Goal: Transaction & Acquisition: Purchase product/service

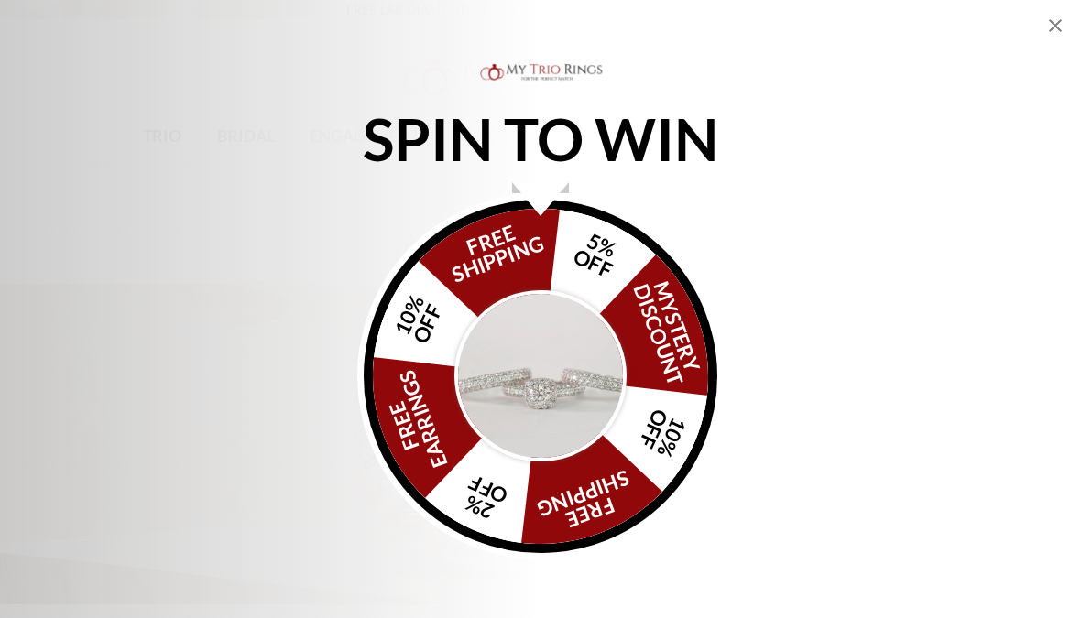
click at [555, 373] on img "Alia popup" at bounding box center [540, 376] width 172 height 172
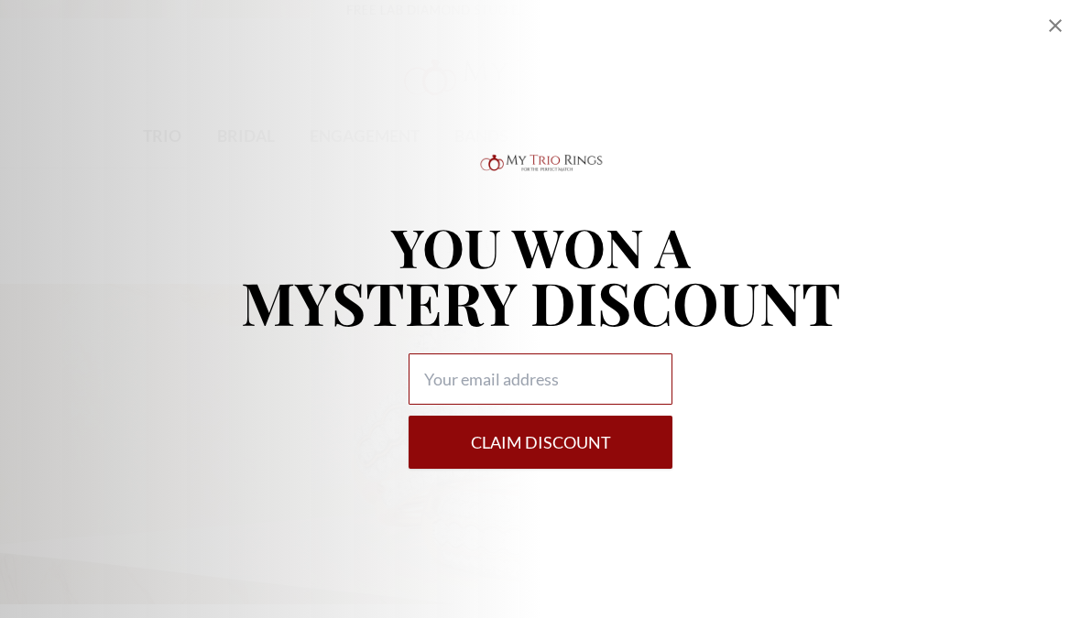
click at [445, 377] on input "Alia popup" at bounding box center [541, 379] width 264 height 51
type input "baseballmom405@aol.com"
click at [602, 442] on button "Claim DISCOUNT" at bounding box center [541, 442] width 264 height 53
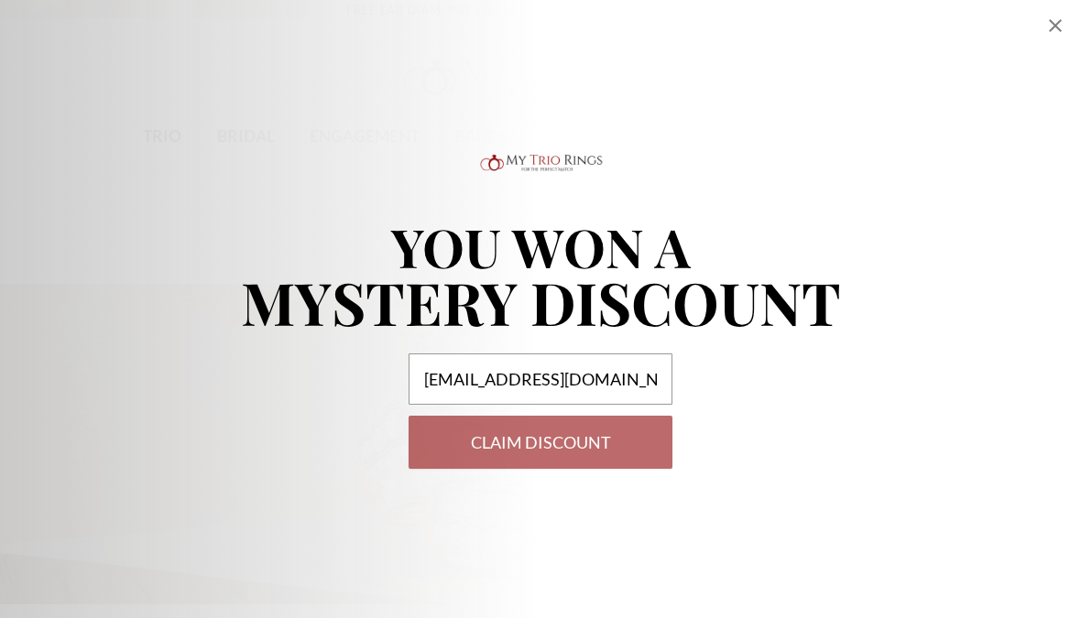
select select "US"
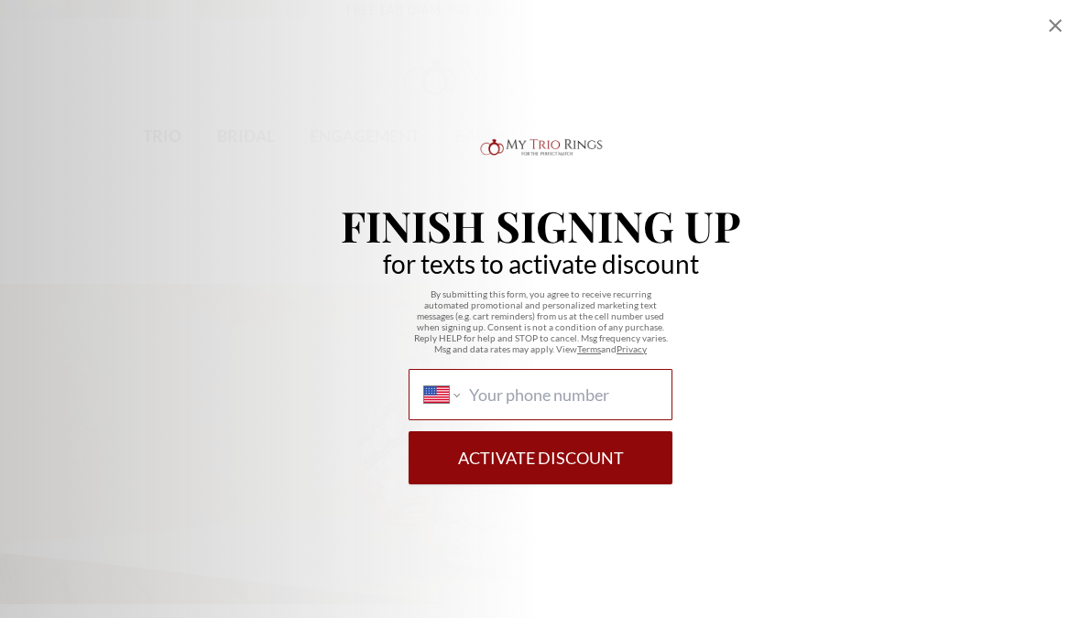
click at [474, 396] on input "International Afghanistan Åland Islands Albania Algeria American Samoa Andorra …" at bounding box center [563, 395] width 188 height 20
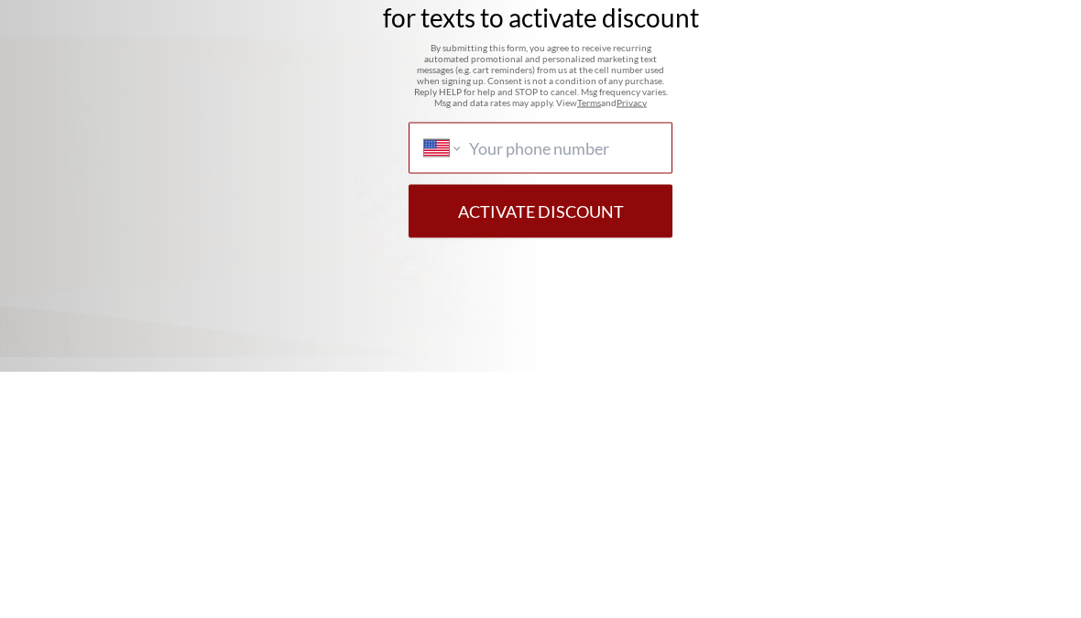
type input "(804) 382-1894"
click at [541, 431] on button "Activate Discount" at bounding box center [541, 457] width 264 height 53
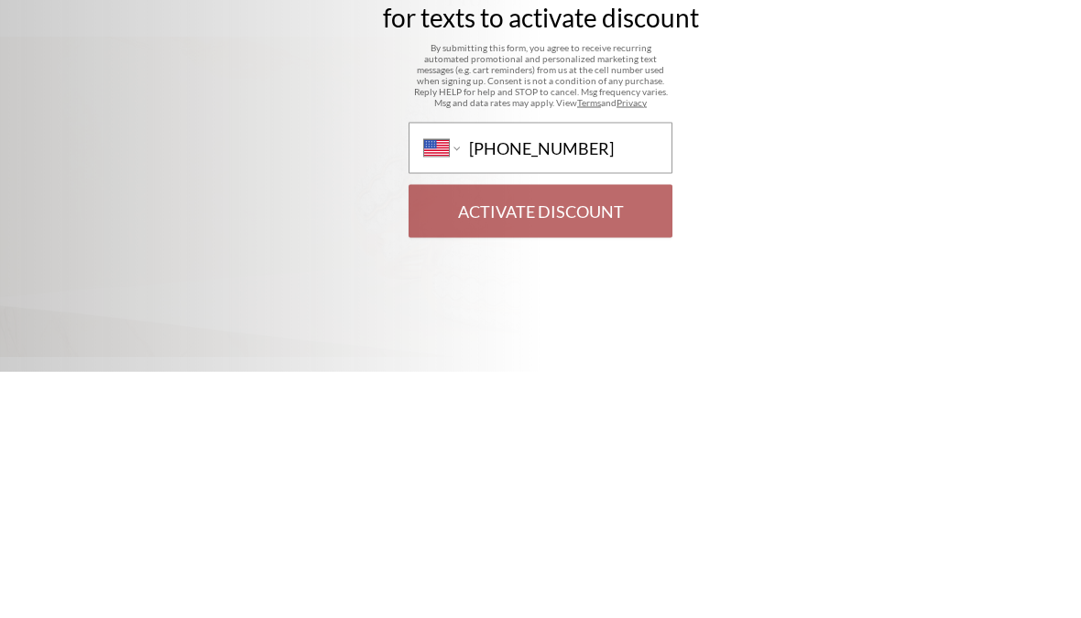
scroll to position [247, 0]
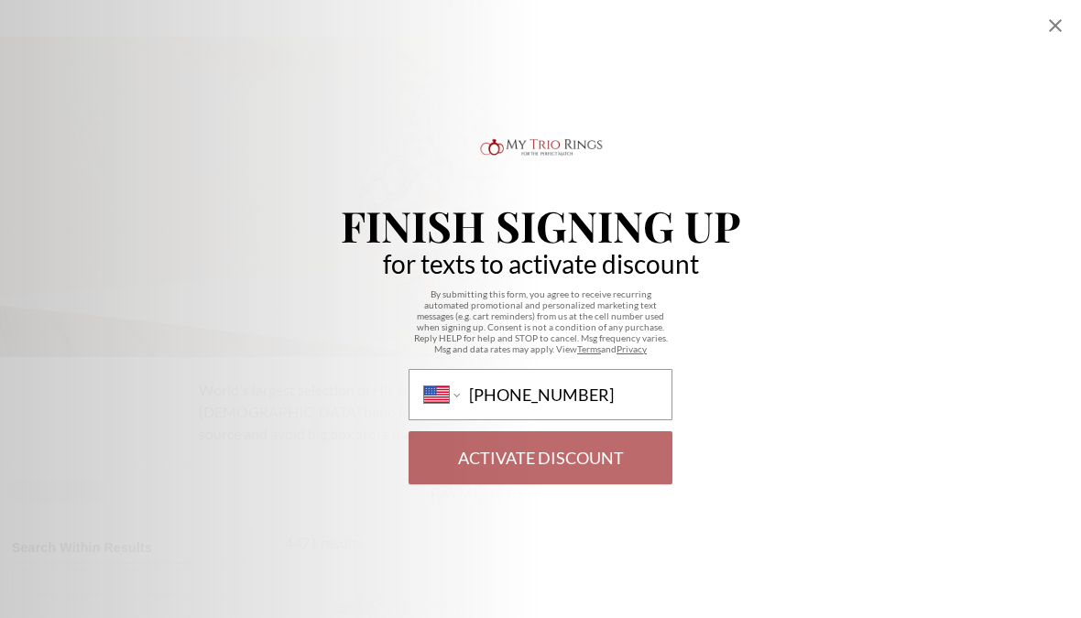
click at [545, 209] on p "Finish Signing Up" at bounding box center [540, 225] width 399 height 42
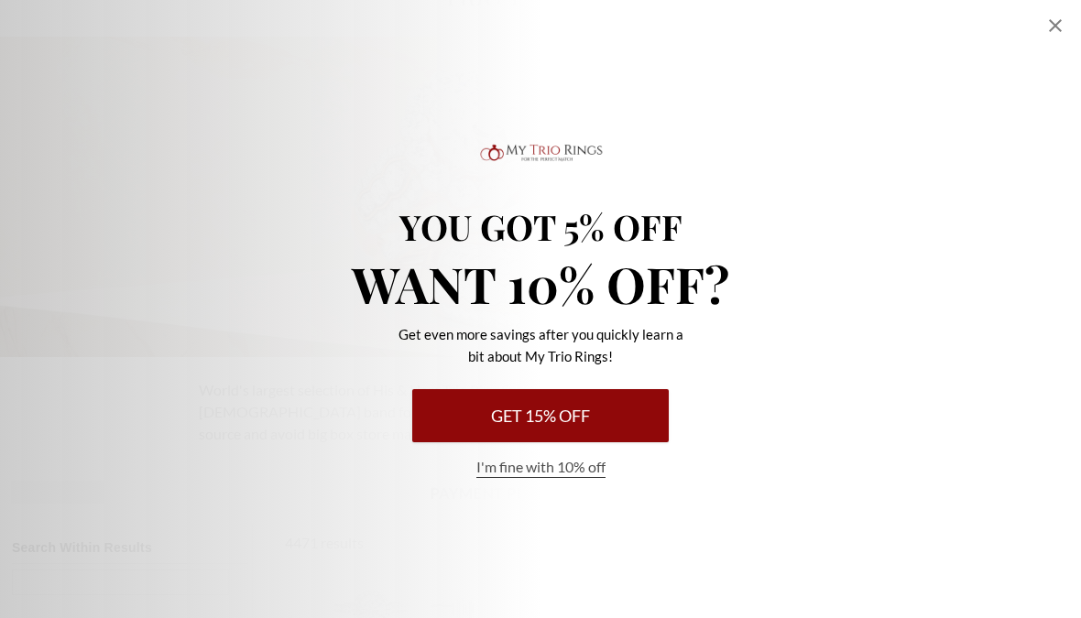
click at [549, 417] on button "Get 15% Off" at bounding box center [540, 415] width 257 height 53
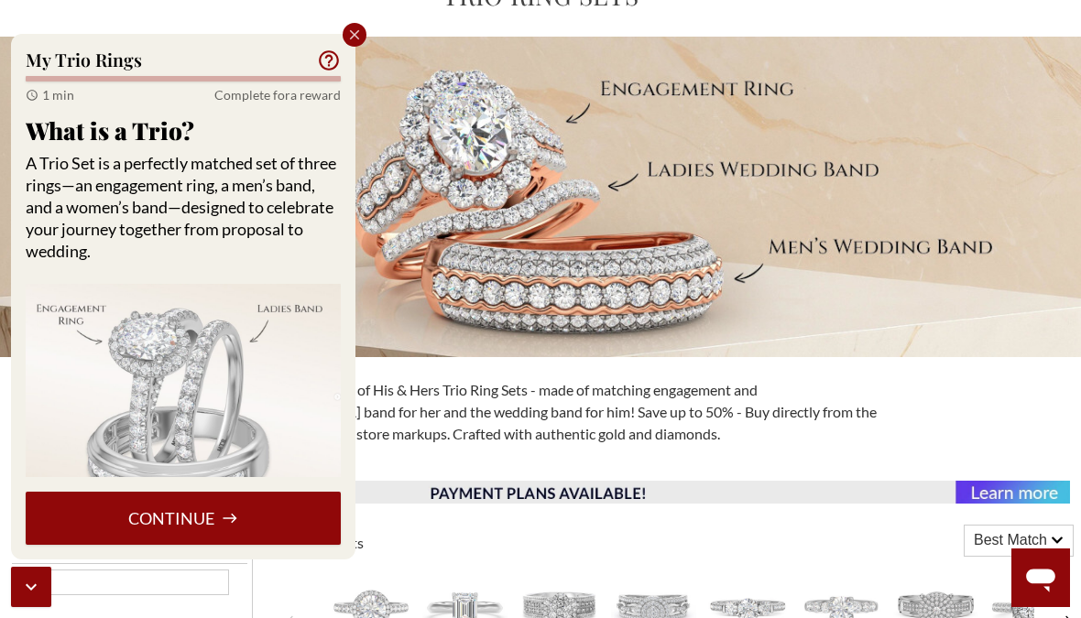
click at [356, 32] on icon "Close popup" at bounding box center [355, 35] width 10 height 10
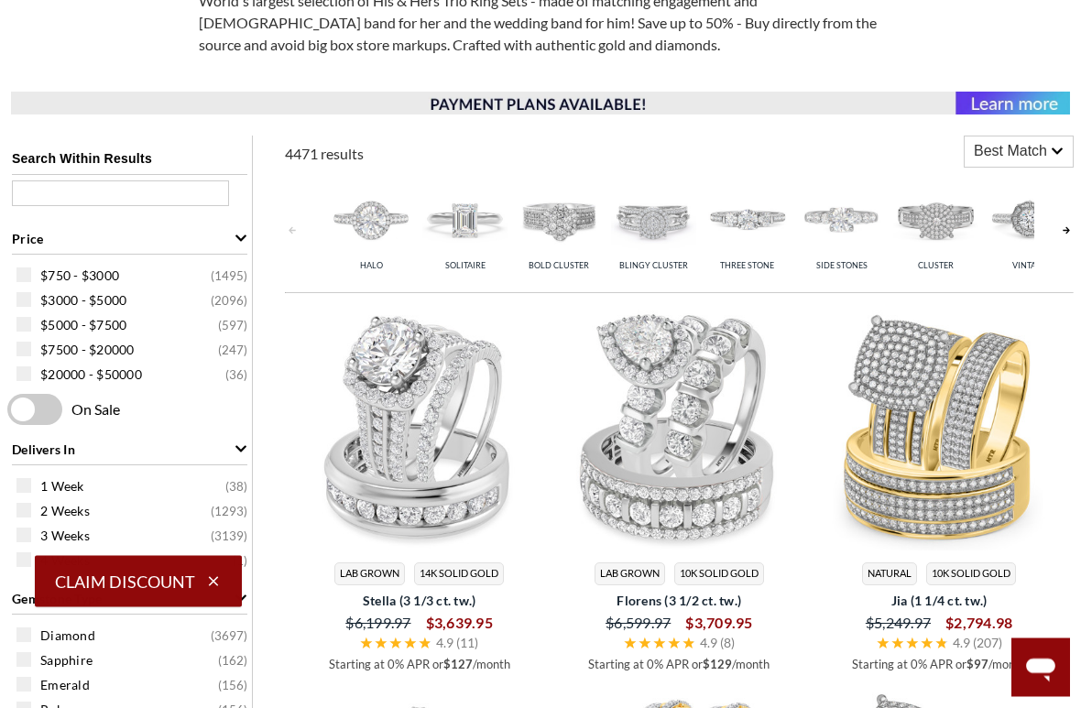
scroll to position [639, 0]
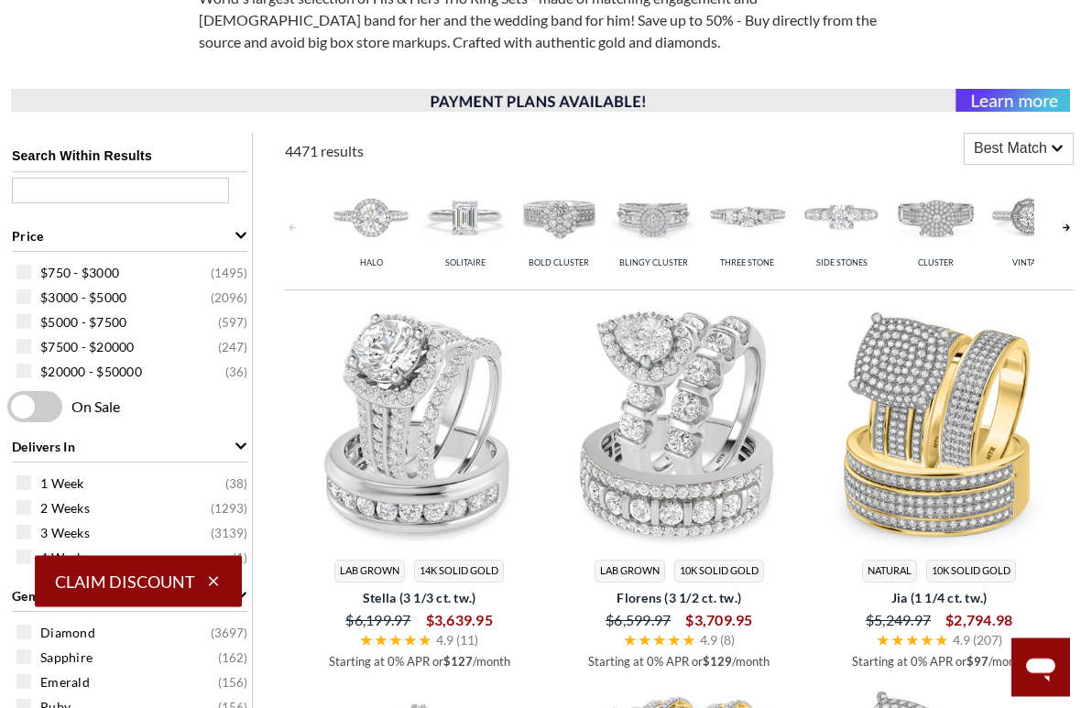
click at [463, 231] on img at bounding box center [464, 217] width 85 height 85
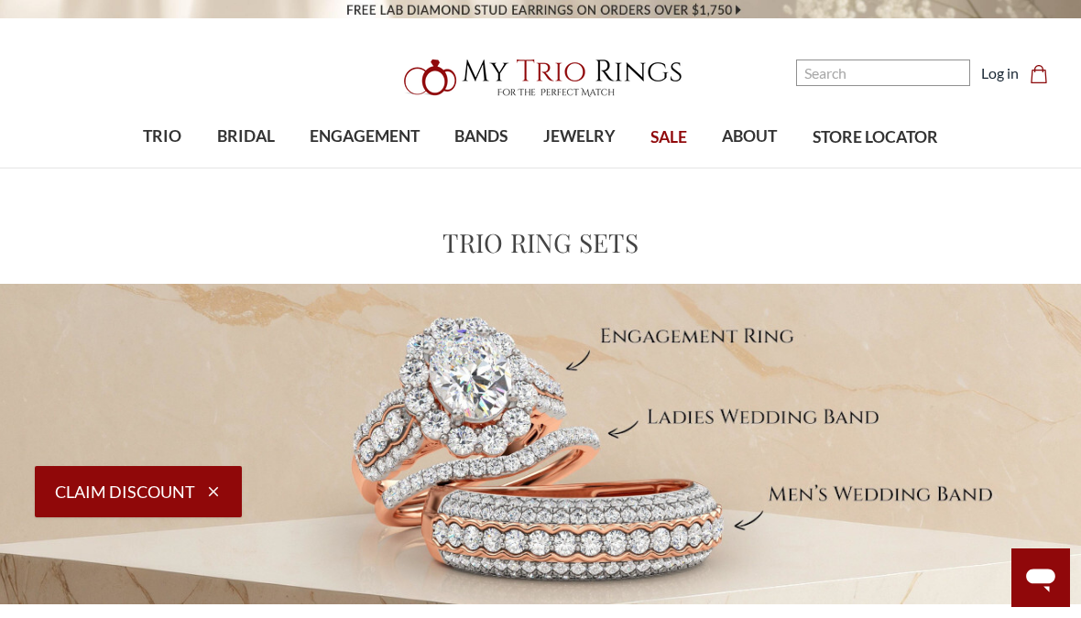
click at [680, 128] on span "SALE" at bounding box center [668, 138] width 37 height 24
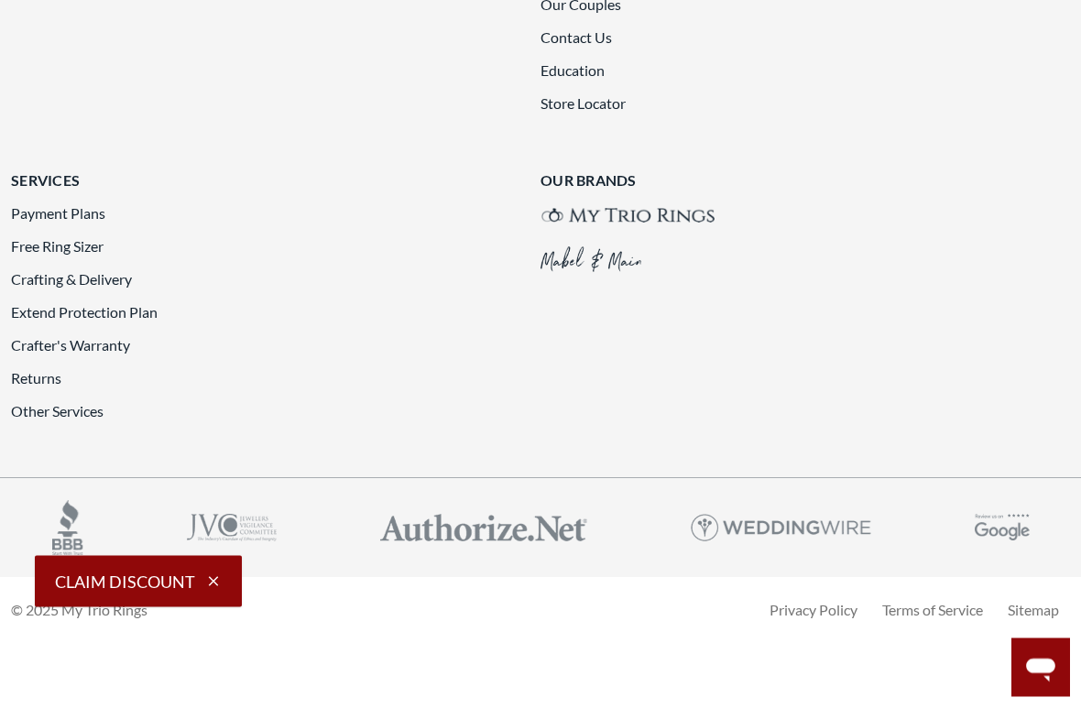
scroll to position [4213, 0]
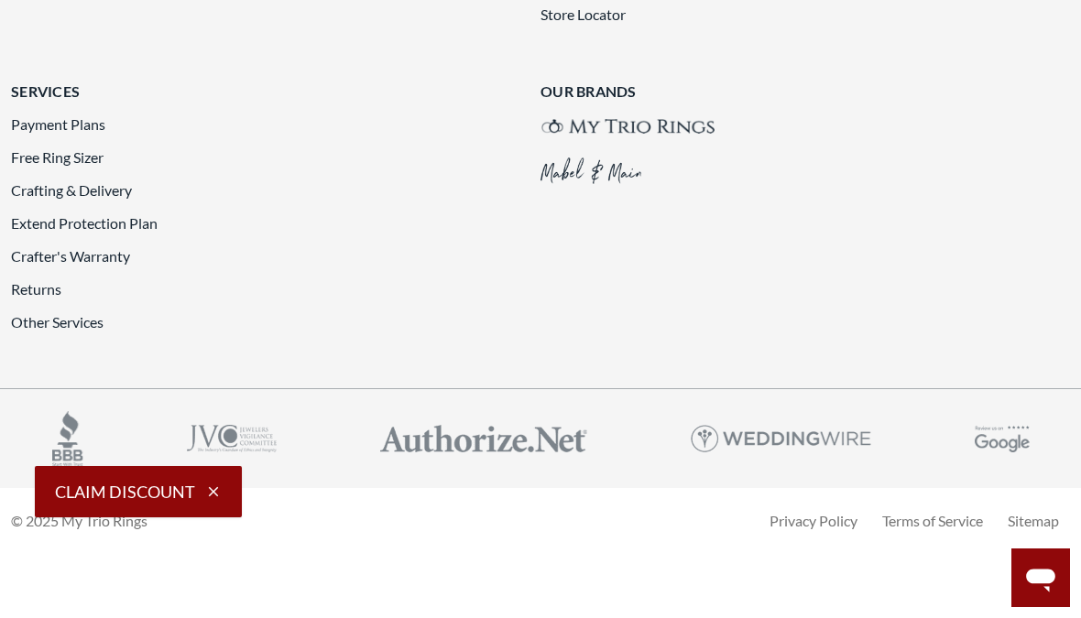
scroll to position [4424, 0]
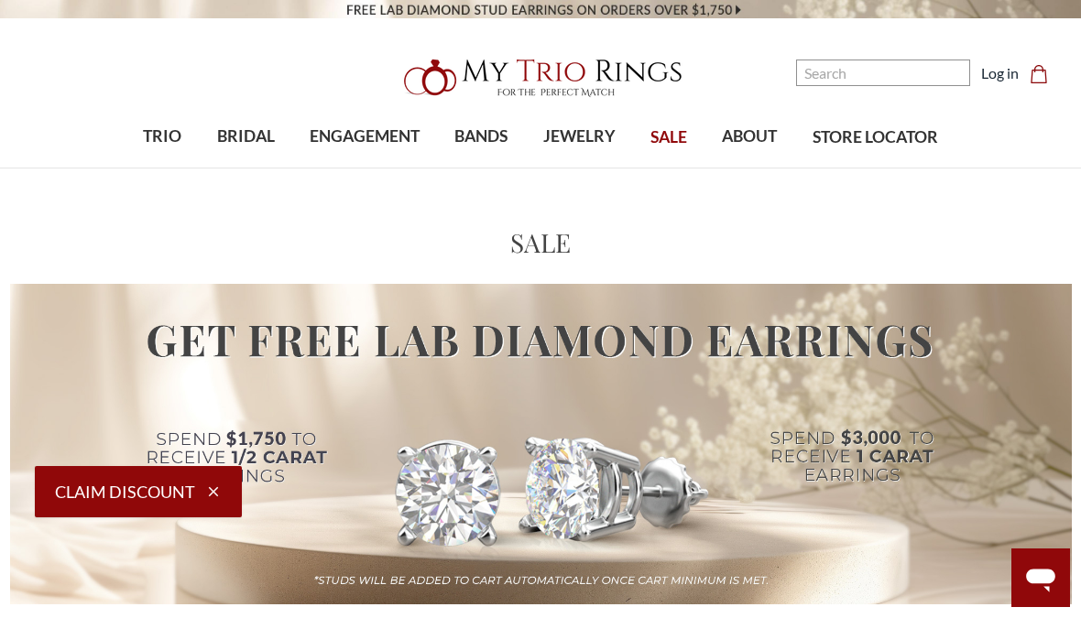
click at [581, 128] on span "JEWELRY" at bounding box center [579, 137] width 72 height 24
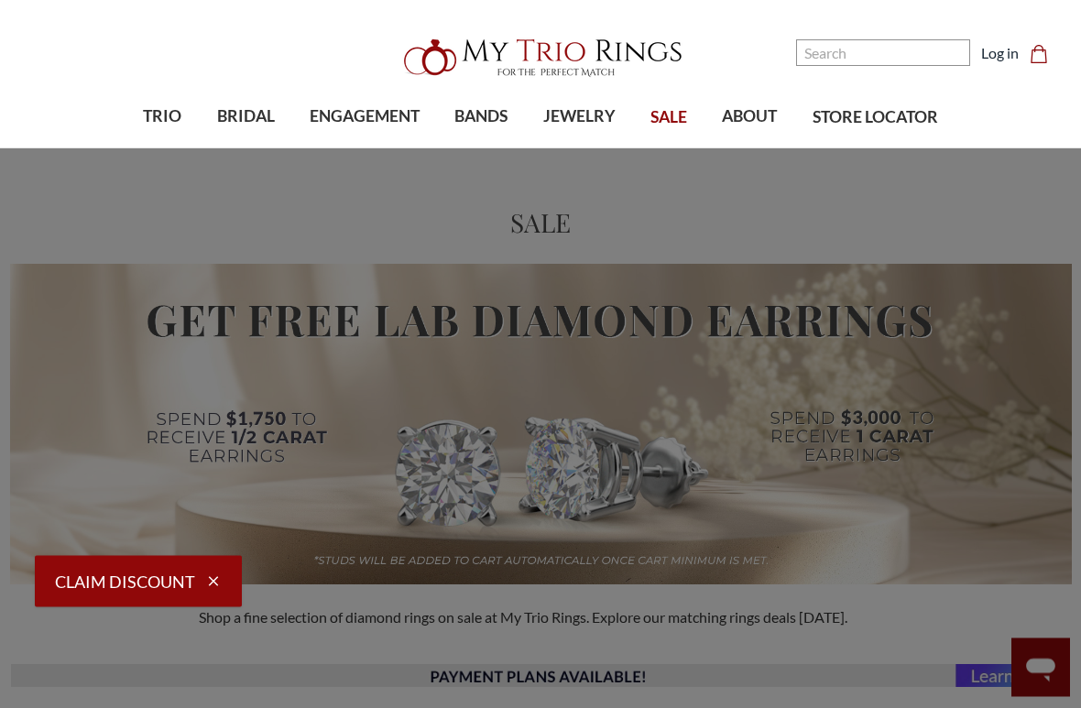
scroll to position [20, 0]
click at [543, 355] on span "Bracelets on SALE" at bounding box center [522, 364] width 144 height 22
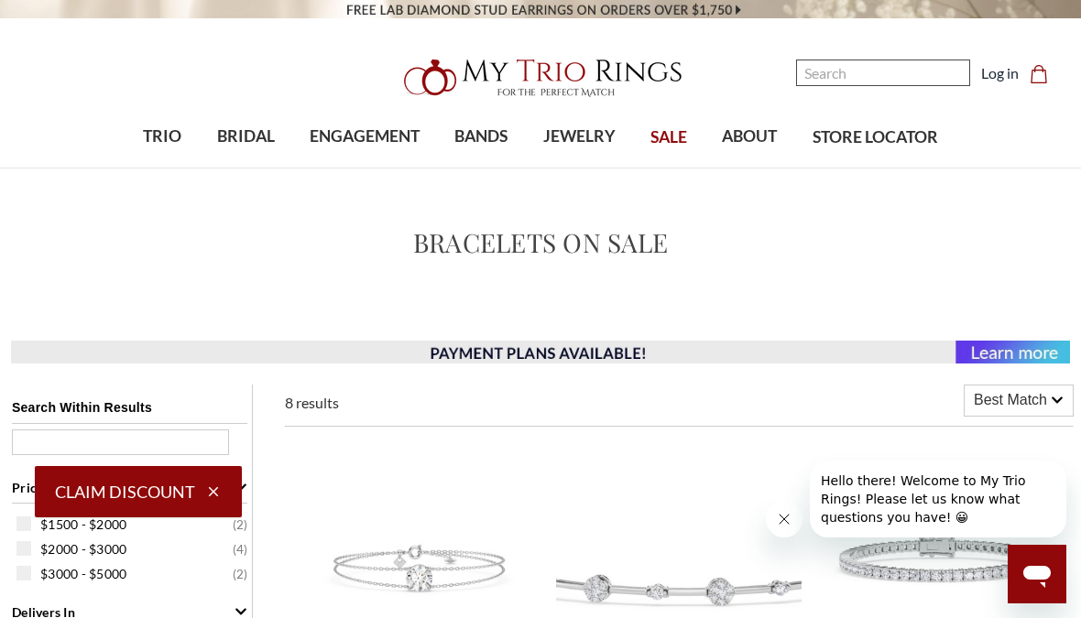
click at [843, 73] on input "Search" at bounding box center [883, 73] width 174 height 27
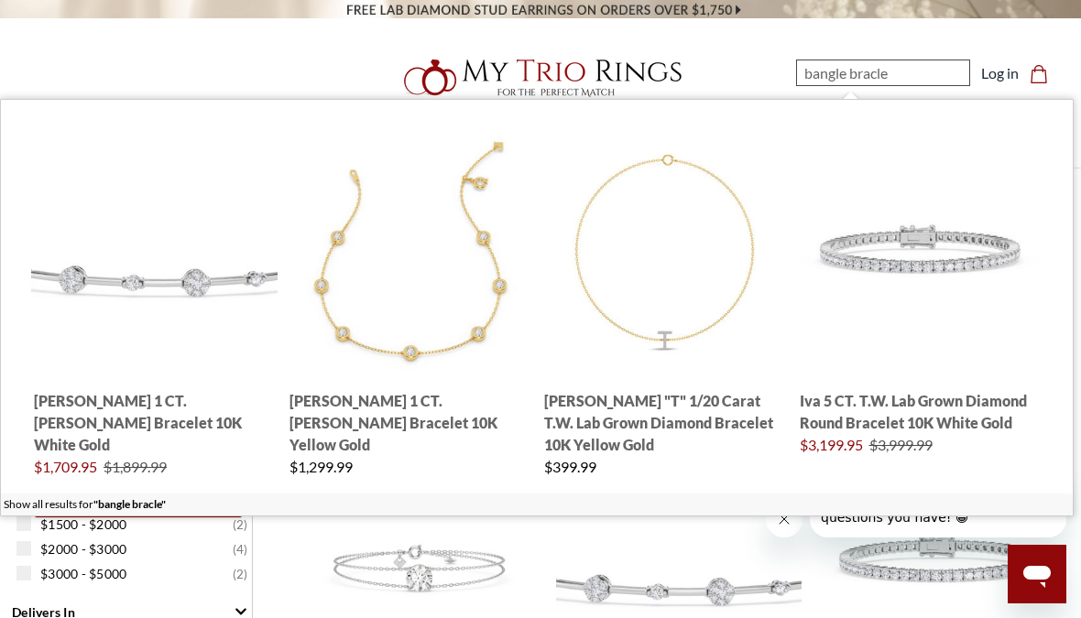
type input "bangle braclet"
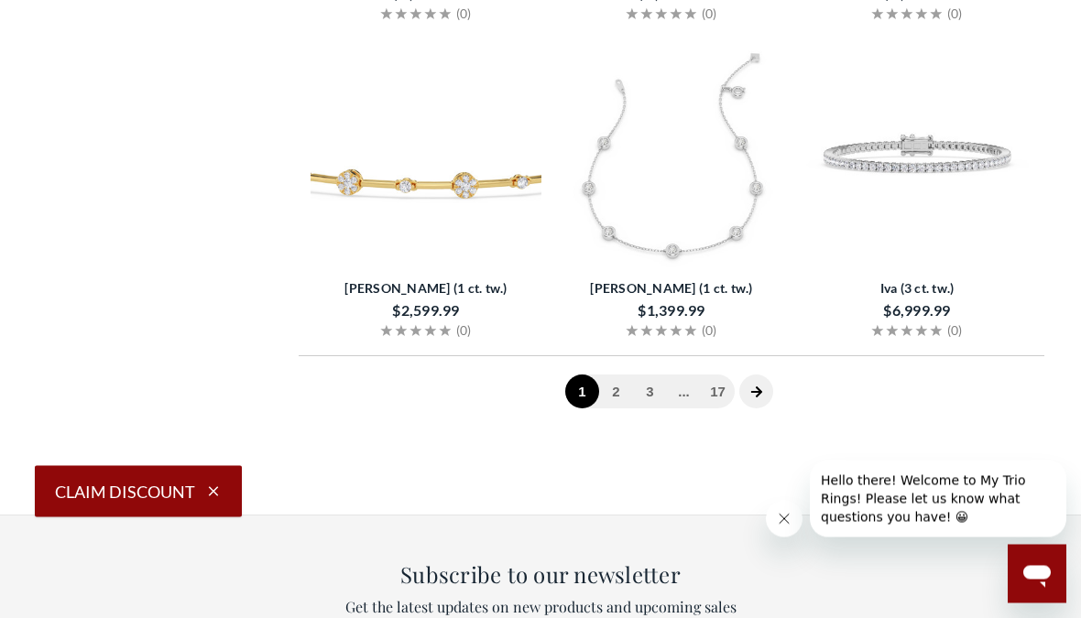
scroll to position [3144, 0]
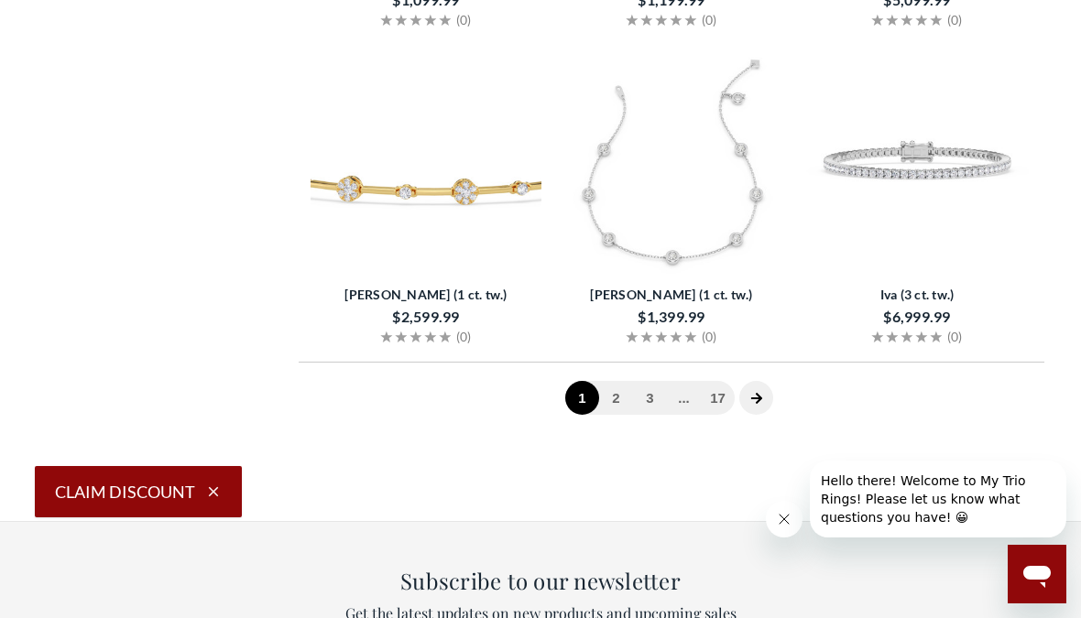
click at [623, 394] on link "2" at bounding box center [616, 398] width 34 height 34
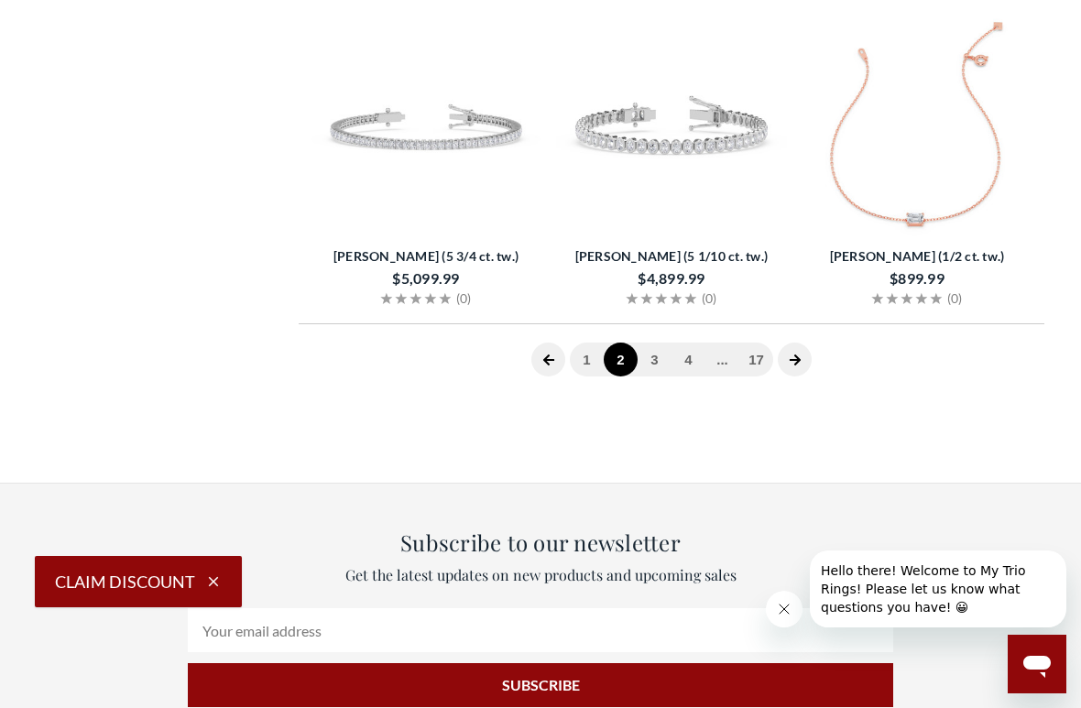
scroll to position [3211, 0]
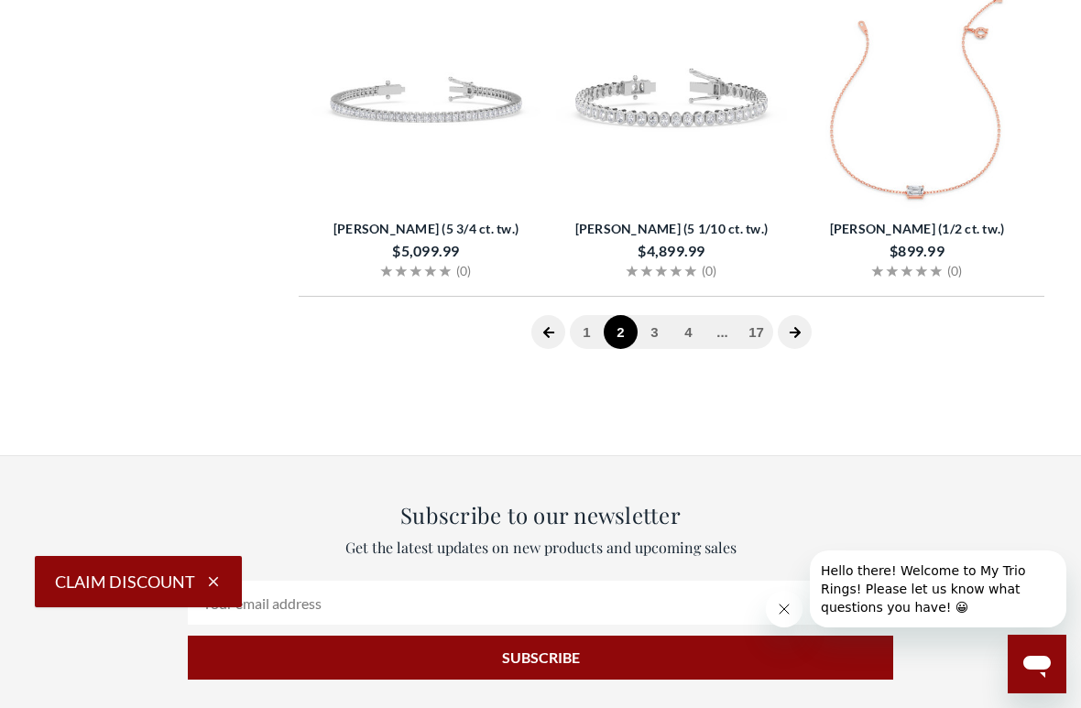
click at [794, 331] on icon "next page" at bounding box center [794, 332] width 11 height 11
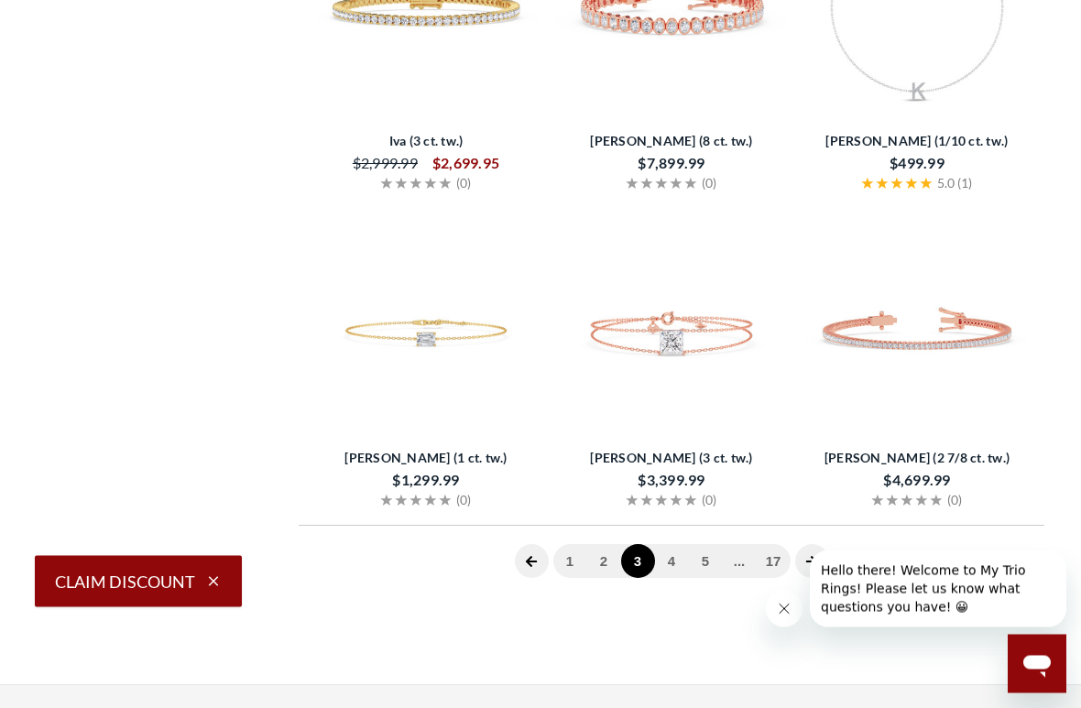
scroll to position [3013, 0]
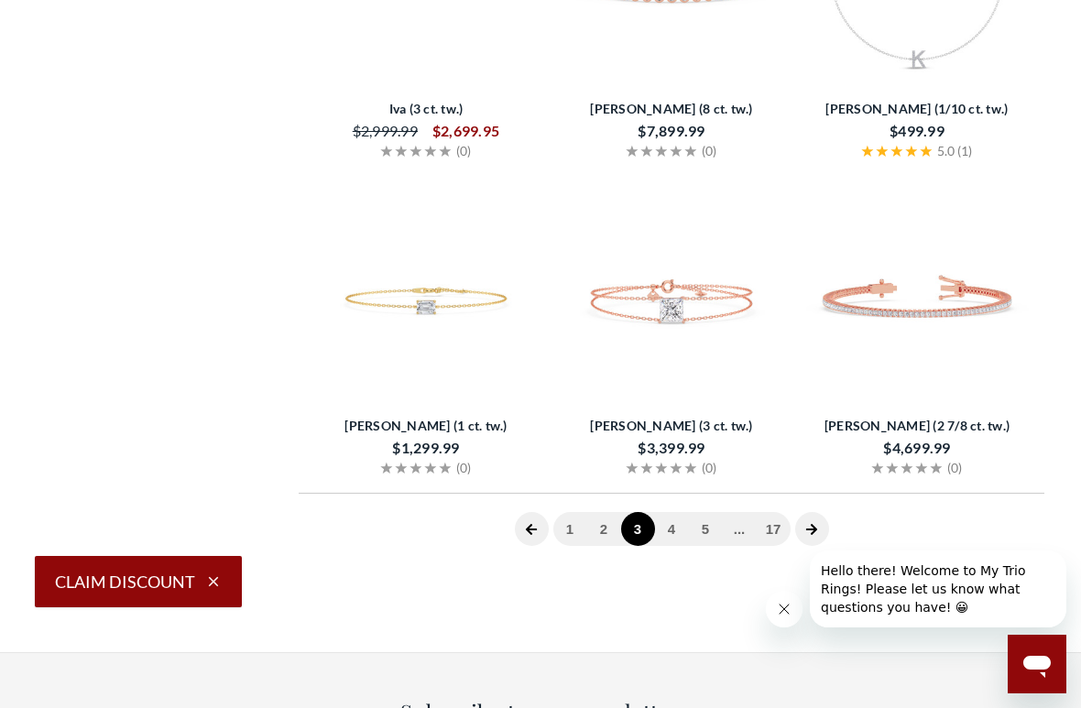
click at [682, 537] on link "4" at bounding box center [672, 529] width 34 height 34
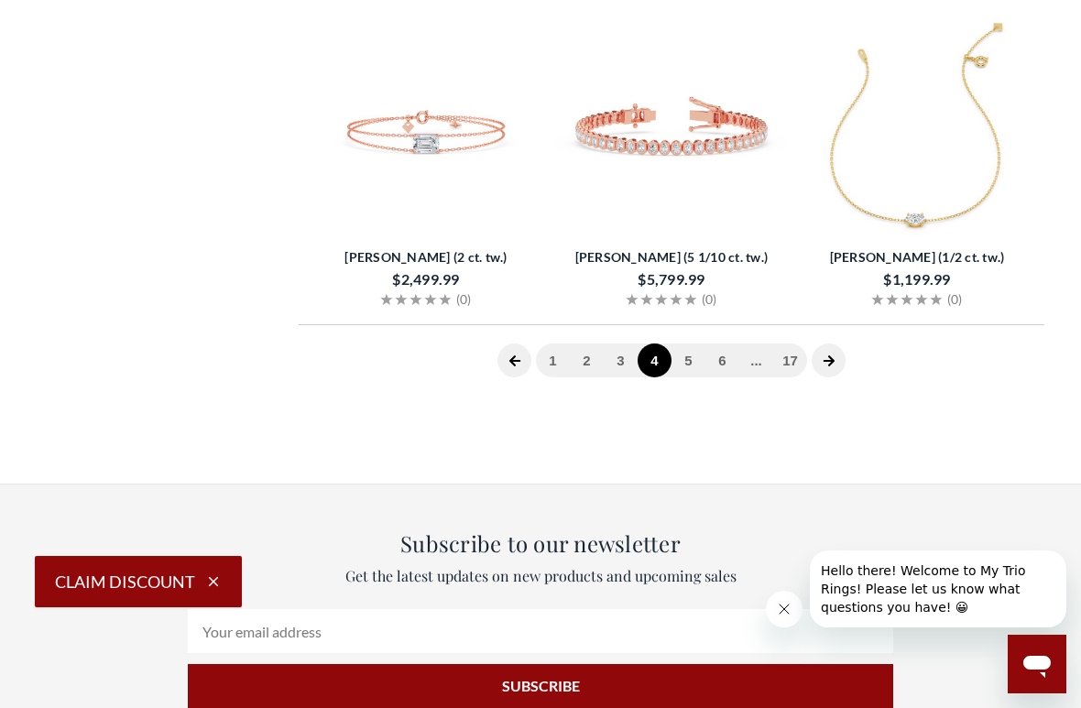
scroll to position [3196, 0]
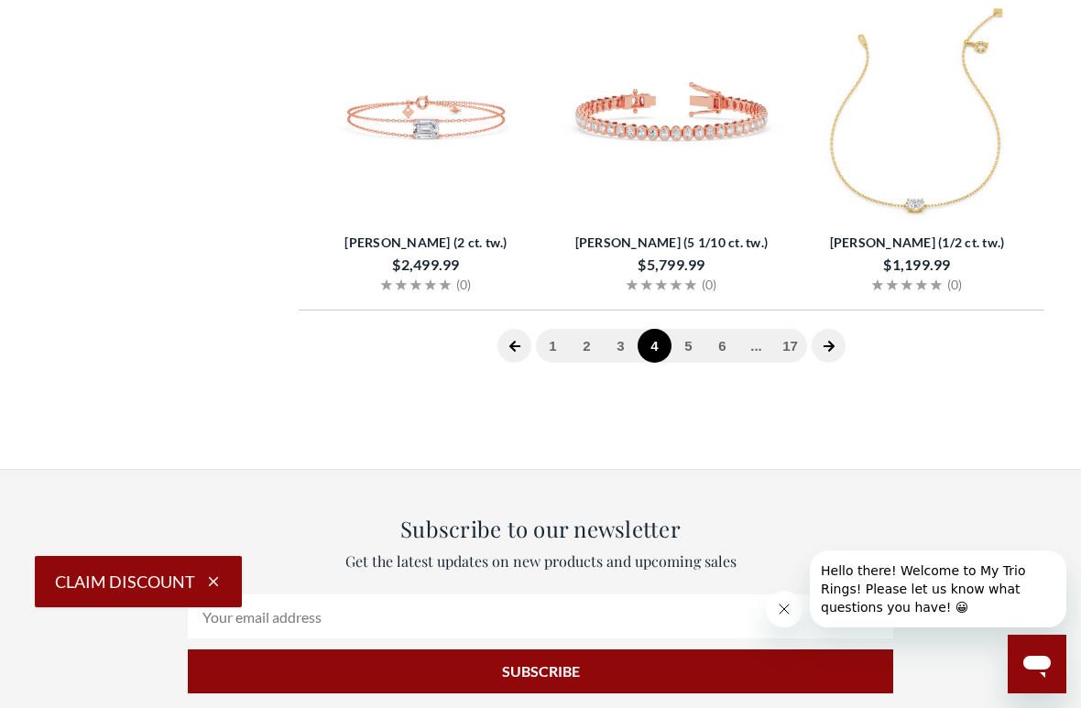
click at [693, 354] on link "5" at bounding box center [688, 346] width 34 height 34
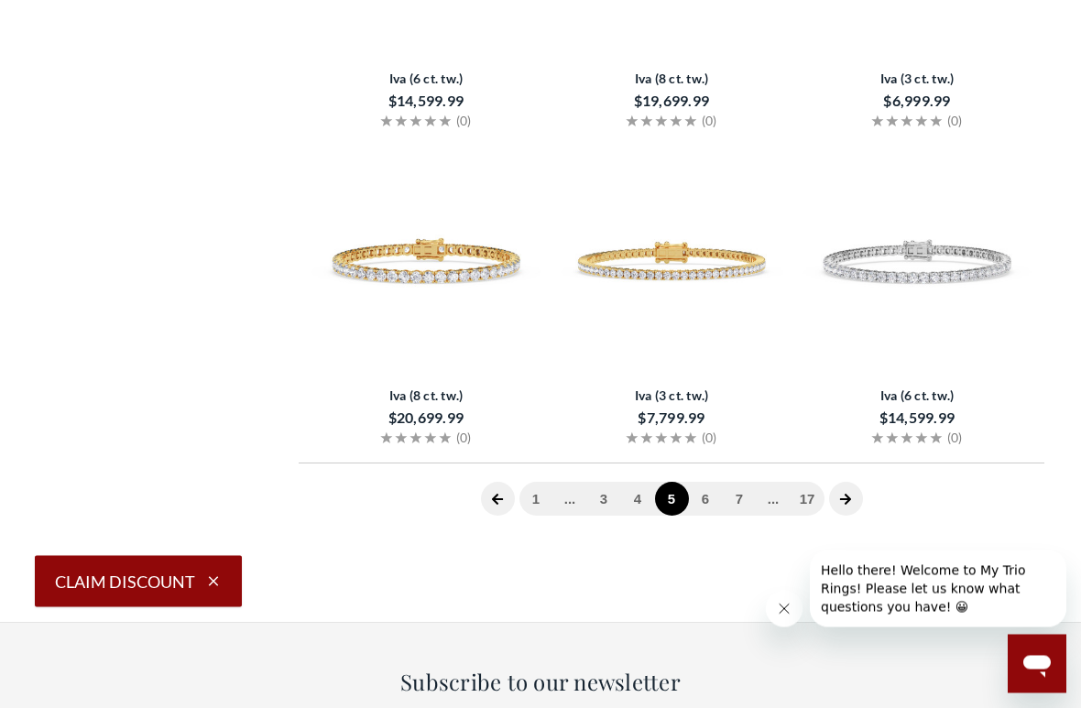
scroll to position [3046, 0]
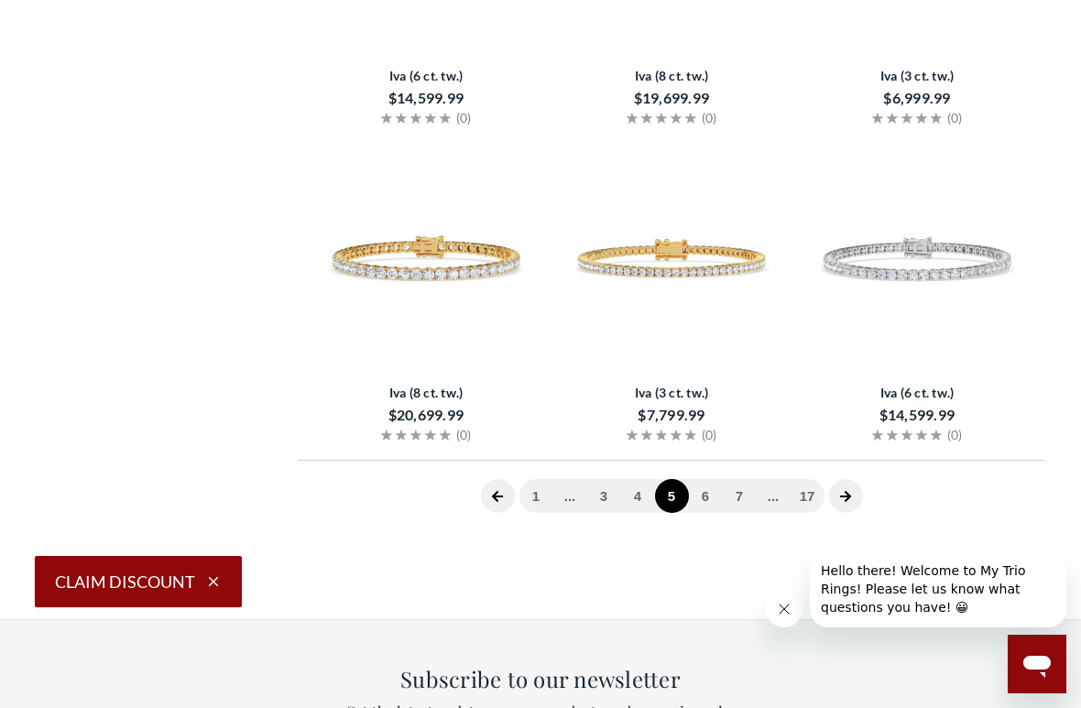
click at [712, 488] on link "6" at bounding box center [706, 496] width 34 height 34
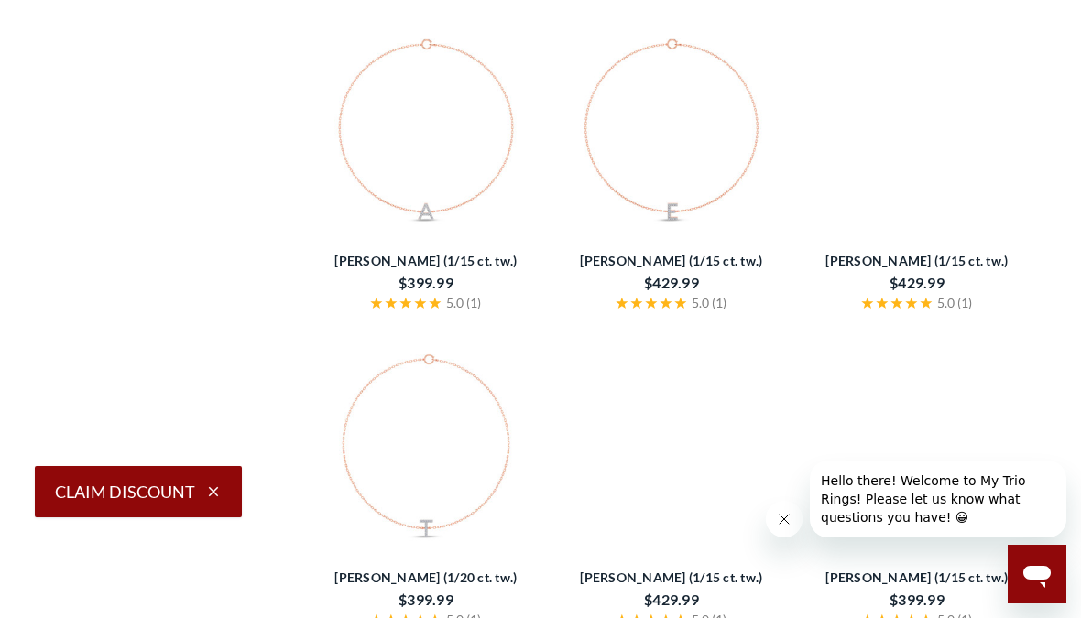
scroll to position [2841, 0]
